Goal: Task Accomplishment & Management: Use online tool/utility

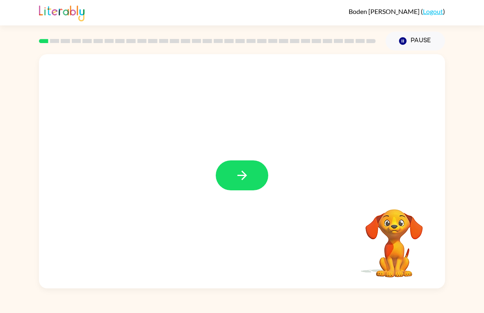
click at [248, 173] on icon "button" at bounding box center [242, 175] width 14 height 14
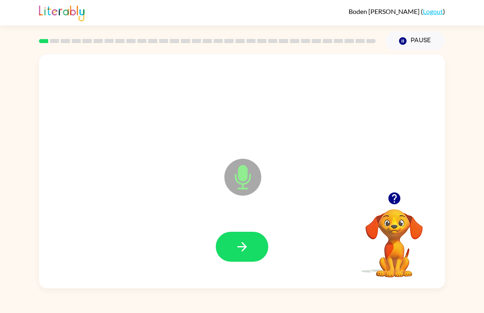
click at [241, 246] on icon "button" at bounding box center [242, 246] width 14 height 14
click at [239, 251] on icon "button" at bounding box center [242, 246] width 14 height 14
click at [221, 242] on button "button" at bounding box center [242, 247] width 52 height 30
click at [255, 241] on button "button" at bounding box center [242, 247] width 52 height 30
click at [241, 243] on icon "button" at bounding box center [241, 246] width 9 height 9
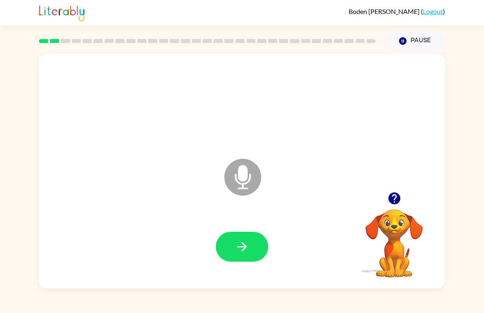
click at [257, 247] on button "button" at bounding box center [242, 247] width 52 height 30
click at [227, 257] on button "button" at bounding box center [242, 247] width 52 height 30
click at [243, 243] on icon "button" at bounding box center [241, 246] width 9 height 9
click at [232, 250] on button "button" at bounding box center [242, 247] width 52 height 30
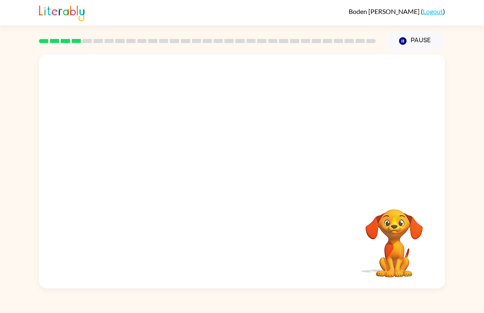
click at [405, 43] on icon "button" at bounding box center [402, 40] width 7 height 7
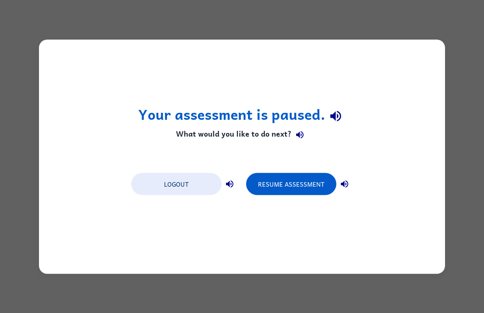
click at [299, 191] on button "Resume Assessment" at bounding box center [291, 184] width 90 height 22
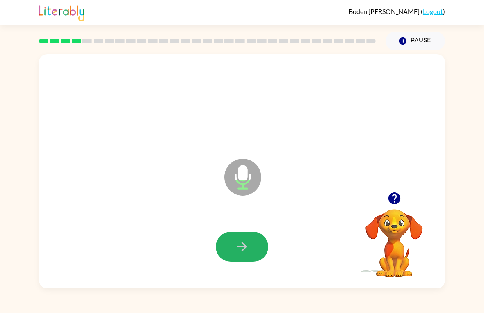
click at [251, 254] on button "button" at bounding box center [242, 247] width 52 height 30
click at [254, 243] on button "button" at bounding box center [242, 247] width 52 height 30
click at [254, 247] on button "button" at bounding box center [242, 247] width 52 height 30
click at [243, 251] on icon "button" at bounding box center [242, 246] width 14 height 14
click at [241, 248] on icon "button" at bounding box center [242, 246] width 14 height 14
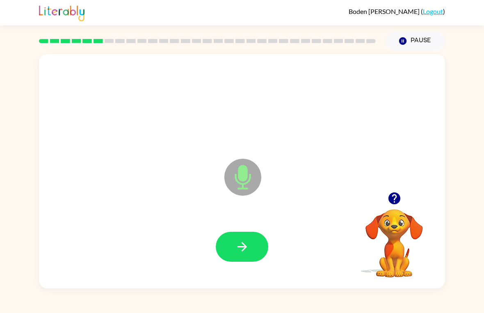
click at [250, 259] on button "button" at bounding box center [242, 247] width 52 height 30
click at [246, 247] on icon "button" at bounding box center [241, 246] width 9 height 9
click at [233, 236] on button "button" at bounding box center [242, 247] width 52 height 30
click at [233, 234] on button "button" at bounding box center [242, 247] width 52 height 30
click at [245, 251] on icon "button" at bounding box center [242, 246] width 14 height 14
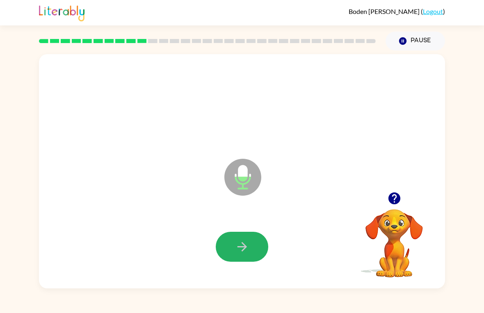
click at [233, 255] on button "button" at bounding box center [242, 247] width 52 height 30
click at [245, 247] on icon "button" at bounding box center [241, 246] width 9 height 9
click at [232, 258] on button "button" at bounding box center [242, 247] width 52 height 30
click at [239, 252] on icon "button" at bounding box center [242, 246] width 14 height 14
click at [228, 248] on button "button" at bounding box center [242, 247] width 52 height 30
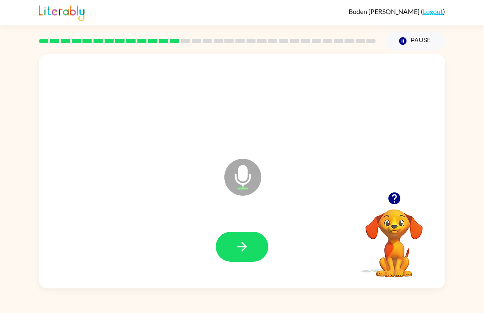
click at [256, 234] on button "button" at bounding box center [242, 247] width 52 height 30
click at [395, 200] on icon "button" at bounding box center [394, 198] width 12 height 12
click at [238, 245] on icon "button" at bounding box center [242, 246] width 14 height 14
click at [230, 237] on button "button" at bounding box center [242, 247] width 52 height 30
click at [236, 239] on icon "button" at bounding box center [242, 246] width 14 height 14
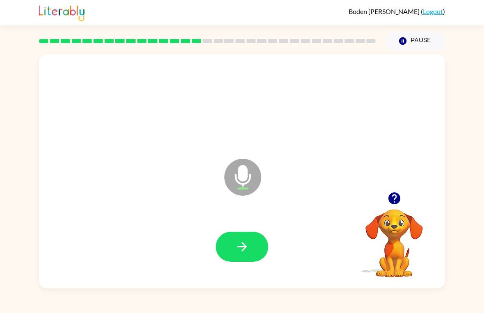
click at [250, 251] on button "button" at bounding box center [242, 247] width 52 height 30
click at [250, 234] on button "button" at bounding box center [242, 247] width 52 height 30
click at [256, 255] on button "button" at bounding box center [242, 247] width 52 height 30
click at [257, 249] on button "button" at bounding box center [242, 247] width 52 height 30
click at [242, 255] on button "button" at bounding box center [242, 247] width 52 height 30
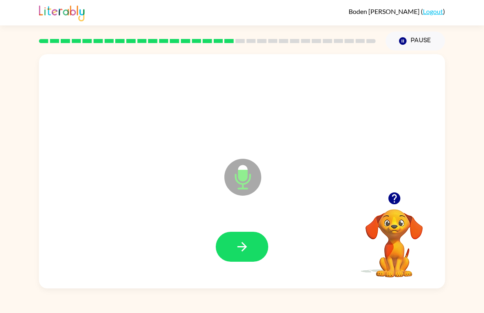
click at [245, 253] on icon "button" at bounding box center [242, 246] width 14 height 14
click at [249, 241] on icon "button" at bounding box center [242, 246] width 14 height 14
click at [242, 245] on icon "button" at bounding box center [242, 246] width 14 height 14
click at [252, 232] on button "button" at bounding box center [242, 247] width 52 height 30
click at [250, 256] on button "button" at bounding box center [242, 247] width 52 height 30
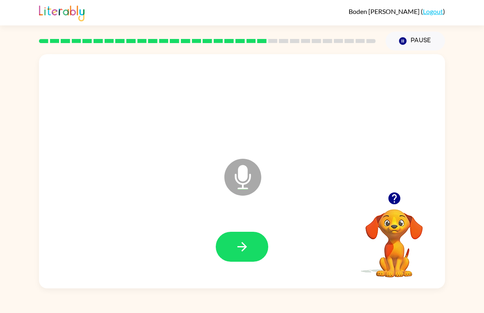
click at [236, 252] on icon "button" at bounding box center [242, 246] width 14 height 14
click at [259, 241] on button "button" at bounding box center [242, 247] width 52 height 30
click at [244, 254] on button "button" at bounding box center [242, 247] width 52 height 30
click at [249, 228] on div at bounding box center [241, 246] width 389 height 67
click at [255, 233] on button "button" at bounding box center [242, 247] width 52 height 30
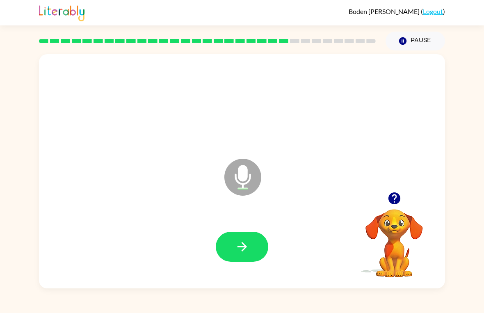
click at [258, 248] on button "button" at bounding box center [242, 247] width 52 height 30
click at [246, 247] on icon "button" at bounding box center [241, 246] width 9 height 9
click at [234, 238] on button "button" at bounding box center [242, 247] width 52 height 30
click at [251, 248] on button "button" at bounding box center [242, 247] width 52 height 30
click at [241, 248] on icon "button" at bounding box center [242, 246] width 14 height 14
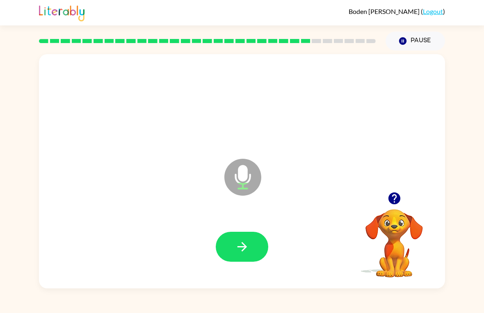
click at [242, 246] on icon "button" at bounding box center [242, 246] width 14 height 14
click at [249, 242] on icon "button" at bounding box center [242, 246] width 14 height 14
click at [257, 248] on button "button" at bounding box center [242, 247] width 52 height 30
click at [251, 243] on button "button" at bounding box center [242, 247] width 52 height 30
click at [391, 207] on button "button" at bounding box center [394, 198] width 21 height 21
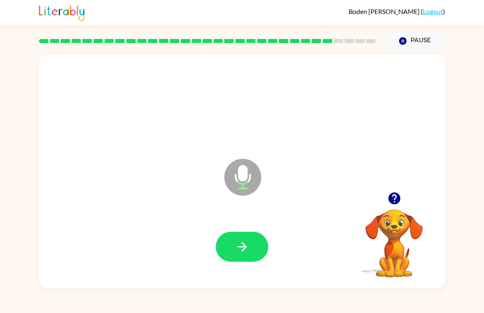
click at [246, 266] on div at bounding box center [241, 246] width 389 height 67
click at [257, 249] on button "button" at bounding box center [242, 247] width 52 height 30
click at [247, 245] on icon "button" at bounding box center [242, 246] width 14 height 14
click at [249, 248] on icon "button" at bounding box center [242, 246] width 14 height 14
click at [256, 250] on button "button" at bounding box center [242, 247] width 52 height 30
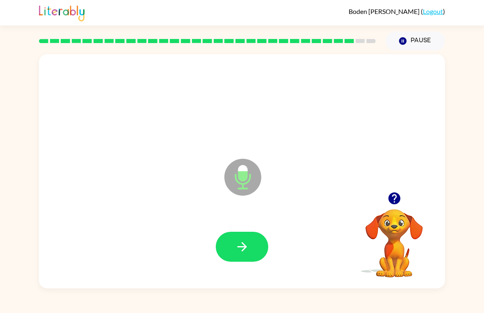
click at [257, 248] on button "button" at bounding box center [242, 247] width 52 height 30
click at [232, 258] on button "button" at bounding box center [242, 247] width 52 height 30
click at [399, 215] on video "Your browser must support playing .mp4 files to use Literably. Please try using…" at bounding box center [394, 237] width 82 height 82
click at [246, 252] on icon "button" at bounding box center [242, 246] width 14 height 14
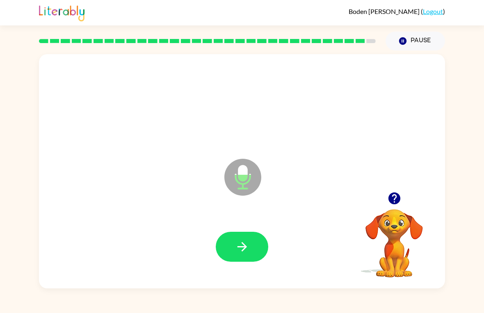
click at [252, 245] on button "button" at bounding box center [242, 247] width 52 height 30
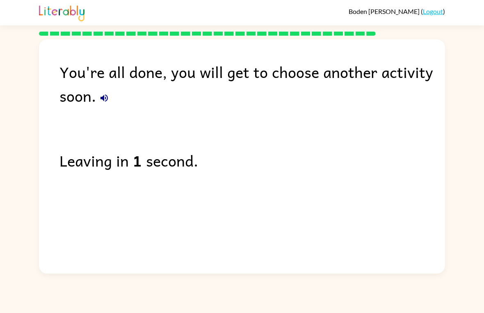
click at [433, 9] on link "Logout" at bounding box center [433, 11] width 20 height 8
